Goal: Find specific page/section: Find specific page/section

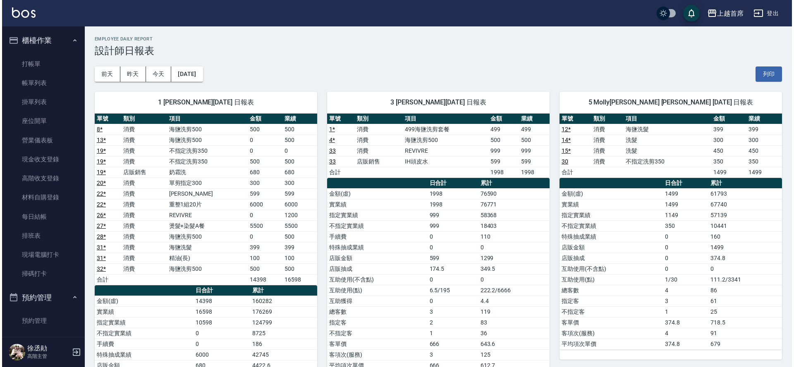
scroll to position [478, 0]
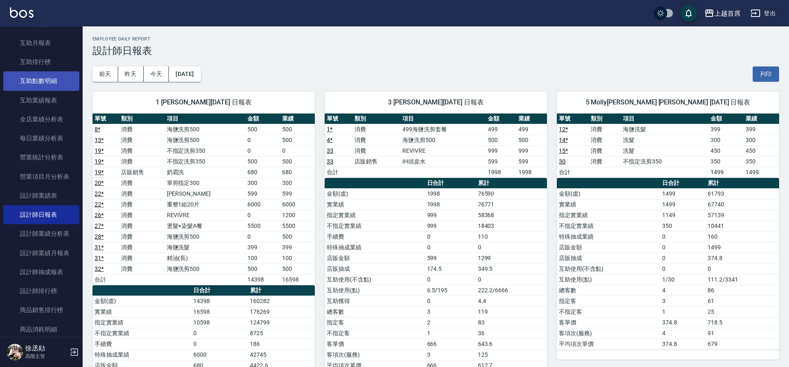
click at [46, 85] on link "互助點數明細" at bounding box center [41, 81] width 76 height 19
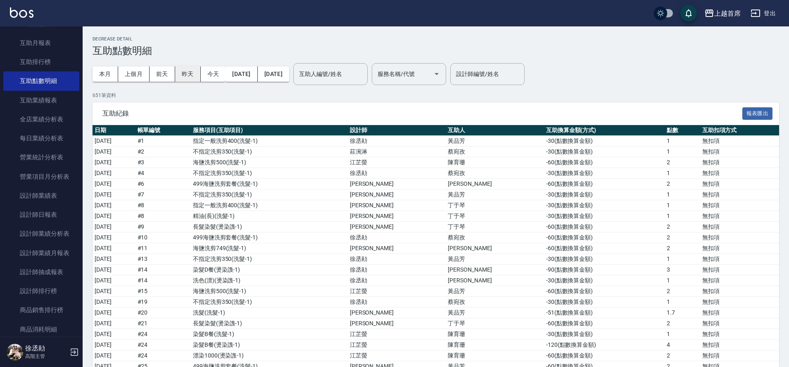
click at [185, 72] on button "昨天" at bounding box center [188, 74] width 26 height 15
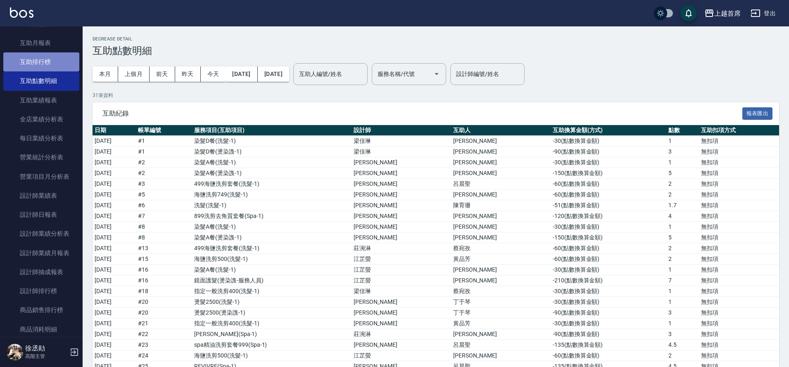
click at [47, 64] on link "互助排行榜" at bounding box center [41, 61] width 76 height 19
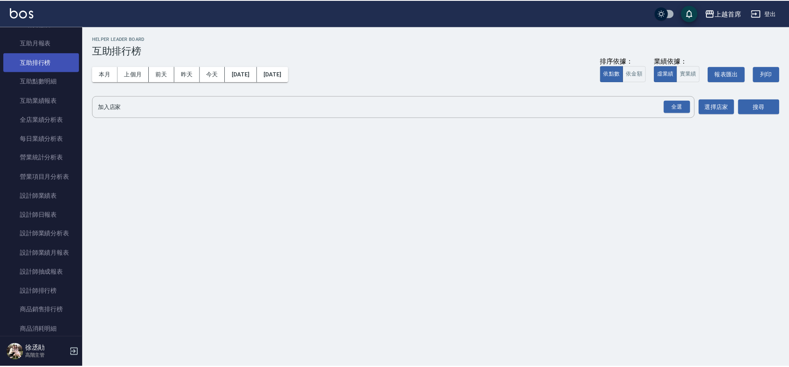
scroll to position [323, 0]
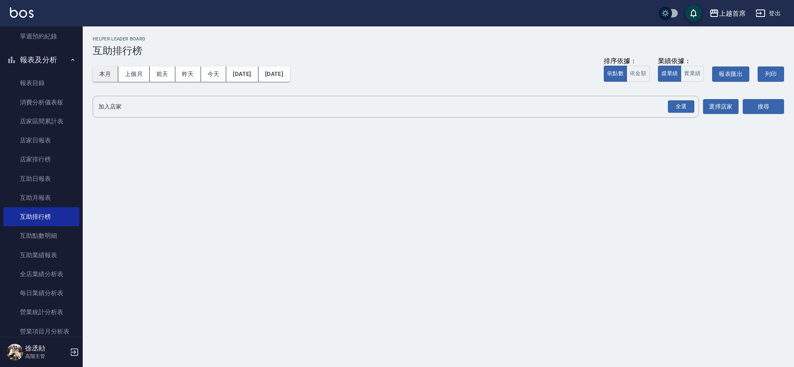
click at [105, 77] on button "本月" at bounding box center [106, 74] width 26 height 15
click at [758, 103] on button "搜尋" at bounding box center [762, 106] width 41 height 15
click at [680, 107] on div "全選" at bounding box center [681, 106] width 26 height 13
click at [770, 106] on button "搜尋" at bounding box center [762, 107] width 41 height 15
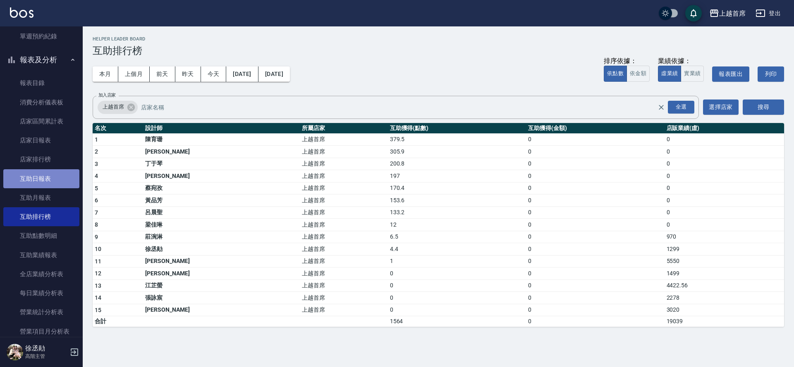
click at [47, 180] on link "互助日報表" at bounding box center [41, 178] width 76 height 19
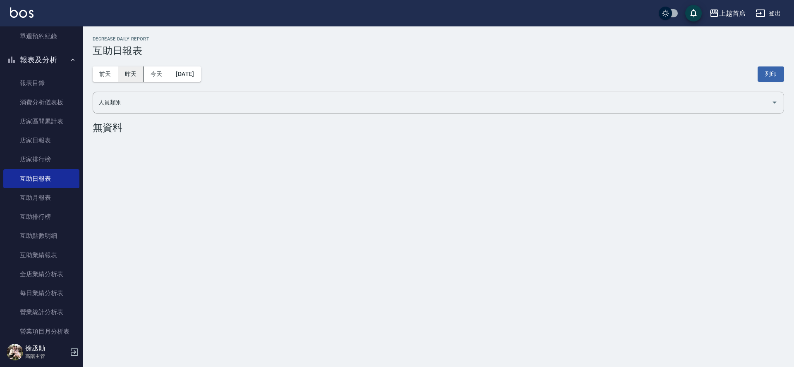
click at [136, 78] on button "昨天" at bounding box center [131, 74] width 26 height 15
